Goal: Information Seeking & Learning: Understand process/instructions

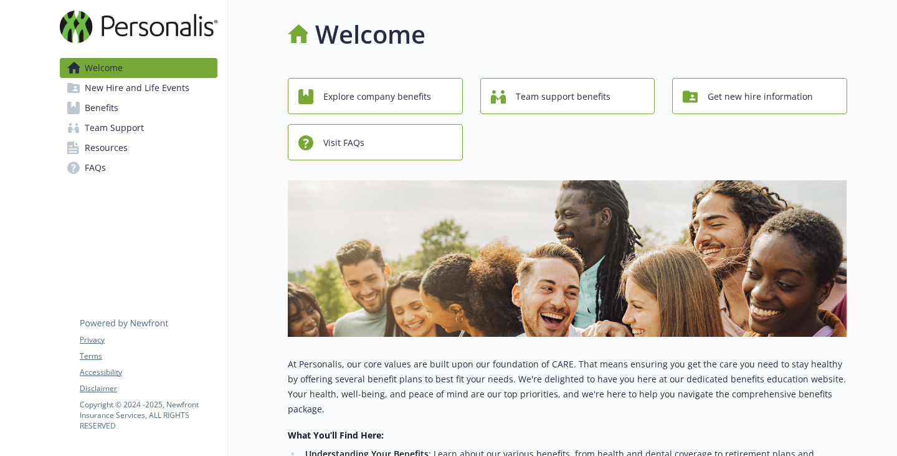
click at [146, 98] on span "New Hire and Life Events" at bounding box center [137, 88] width 105 height 20
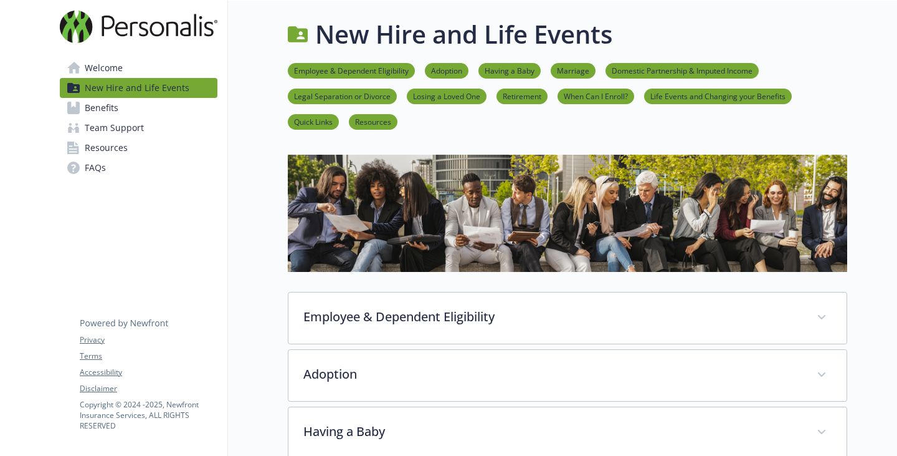
click at [679, 102] on link "Life Events and Changing your Benefits" at bounding box center [718, 96] width 148 height 12
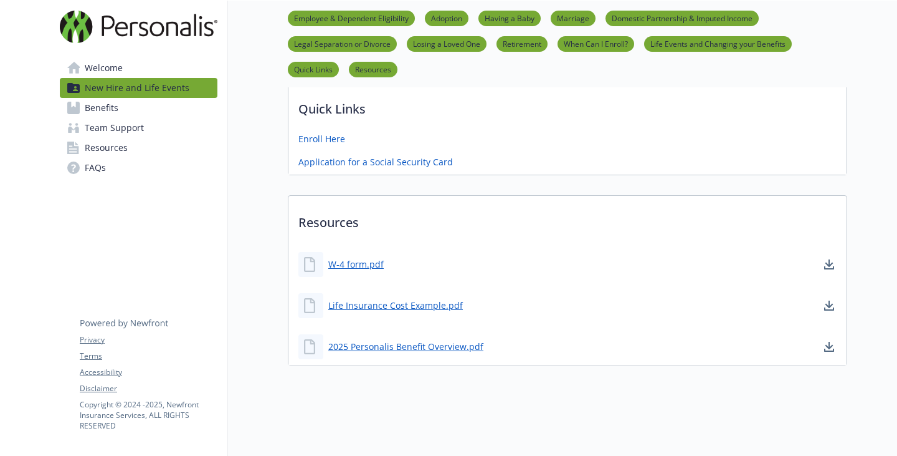
scroll to position [735, 9]
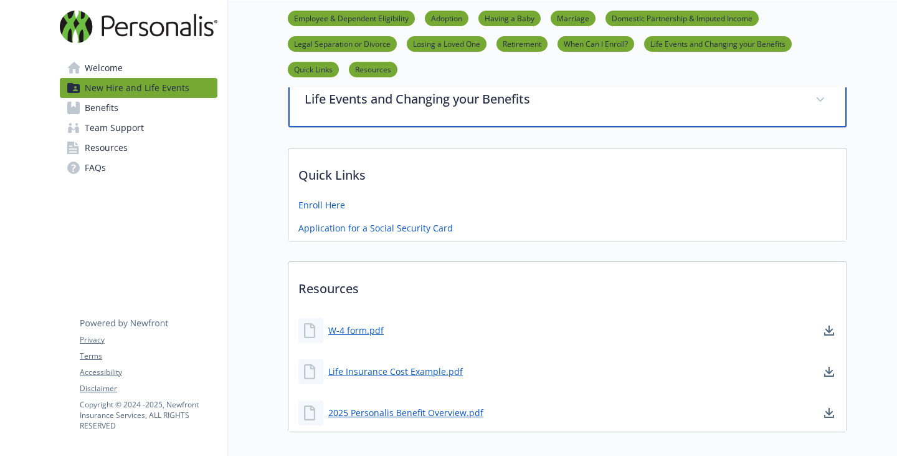
click at [388, 108] on p "Life Events and Changing your Benefits" at bounding box center [553, 99] width 496 height 19
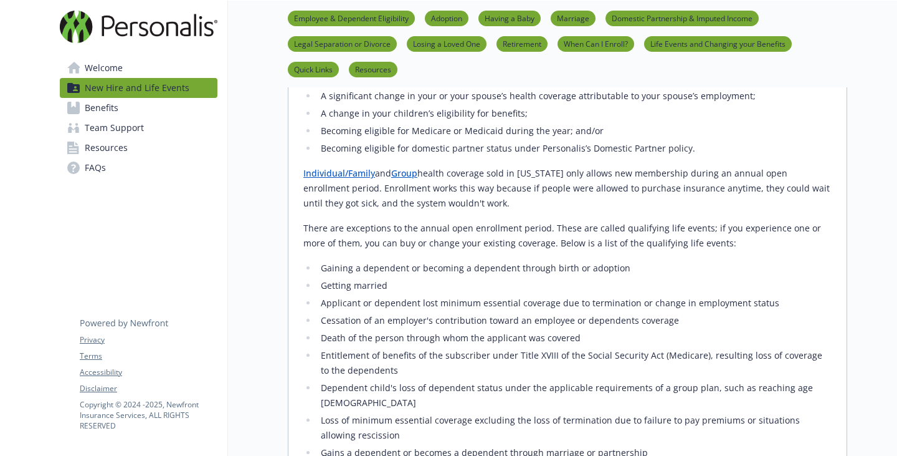
scroll to position [984, 9]
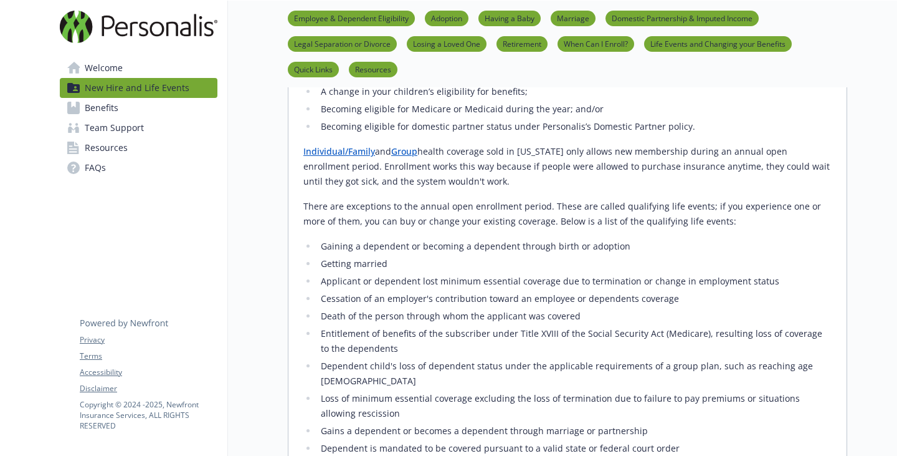
click at [740, 134] on li "Becoming eligible for domestic partner status under Personalis’s Domestic Partn…" at bounding box center [574, 126] width 515 height 15
click at [745, 134] on li "Becoming eligible for domestic partner status under Personalis’s Domestic Partn…" at bounding box center [574, 126] width 515 height 15
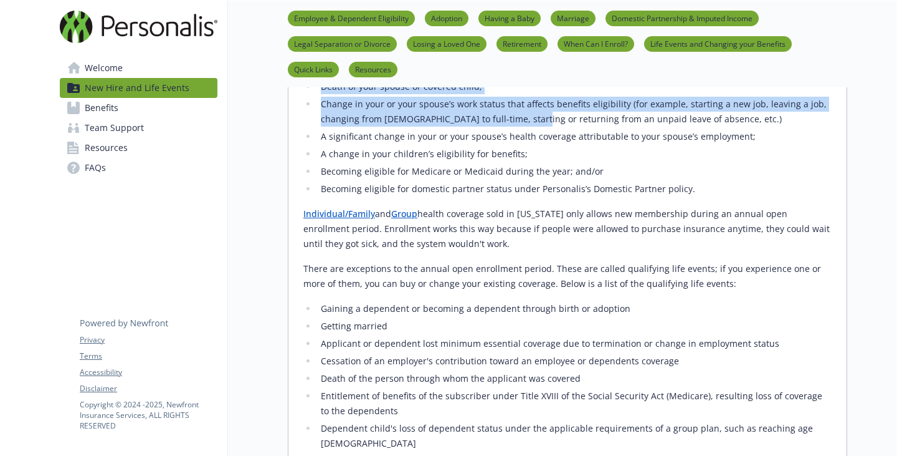
scroll to position [1046, 9]
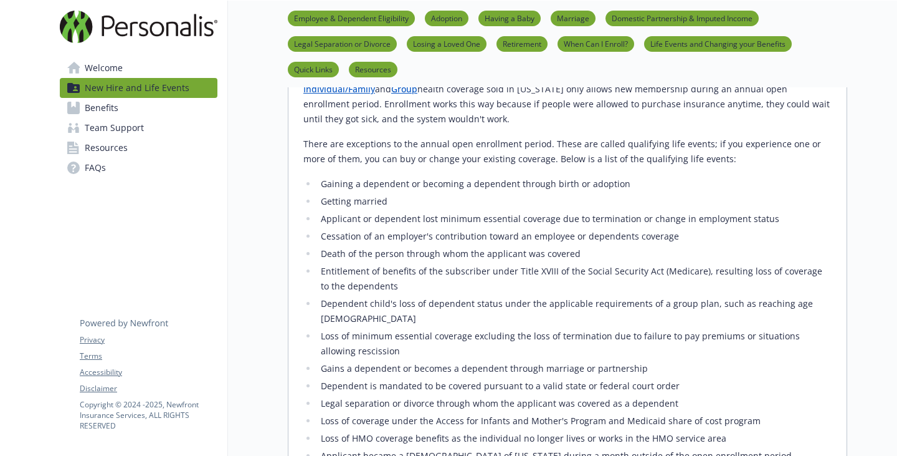
drag, startPoint x: 251, startPoint y: 189, endPoint x: 754, endPoint y: 310, distance: 517.2
click at [754, 310] on div "In most cases, you may only change your benefits during Open Enrollment. Howeve…" at bounding box center [568, 234] width 558 height 843
copy div "Qualified Life Events​ Your marriage;​ Your divorce or legal separation;​ Birth…"
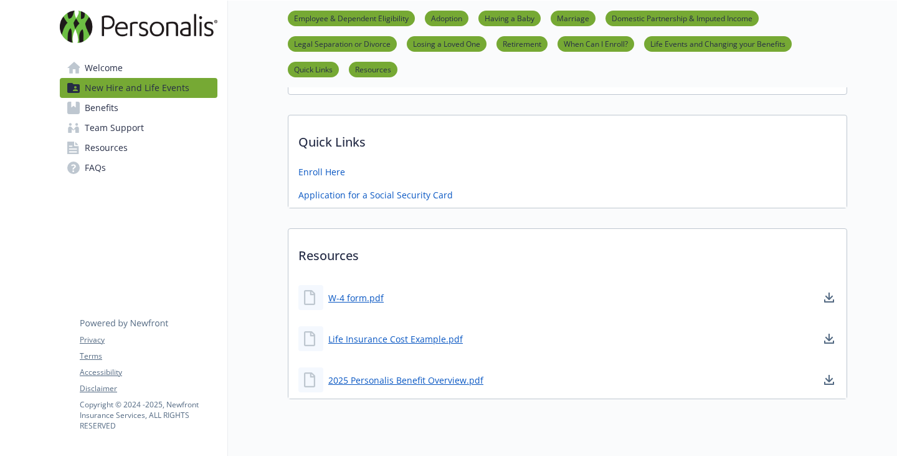
scroll to position [1794, 9]
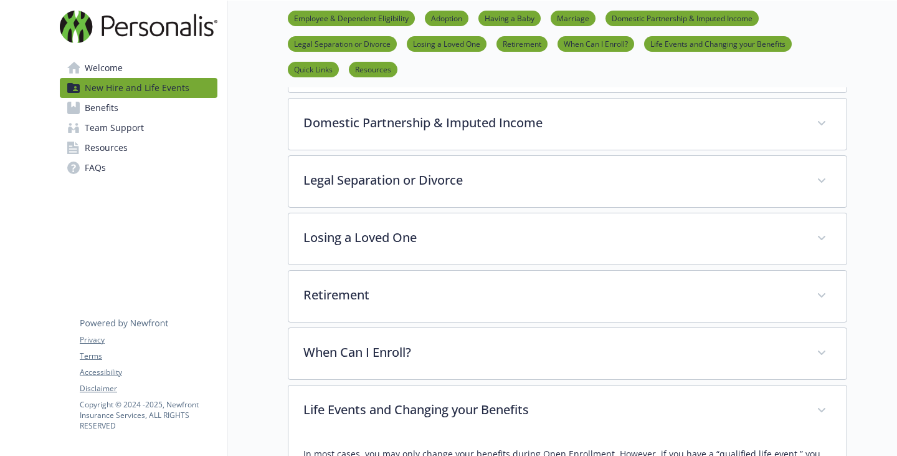
scroll to position [0, 9]
